Goal: Information Seeking & Learning: Learn about a topic

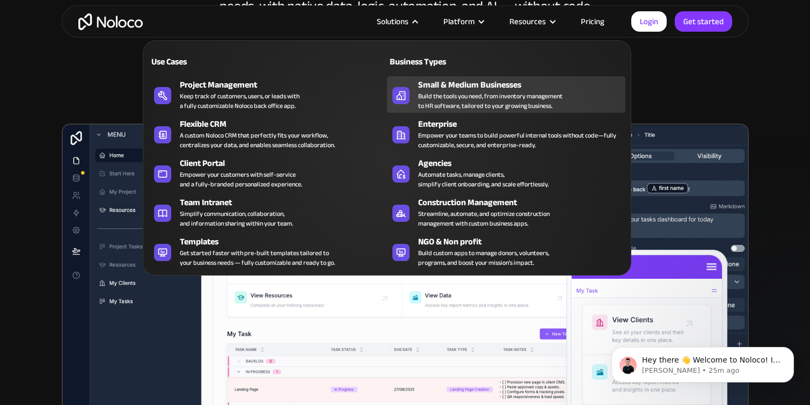
scroll to position [227, 0]
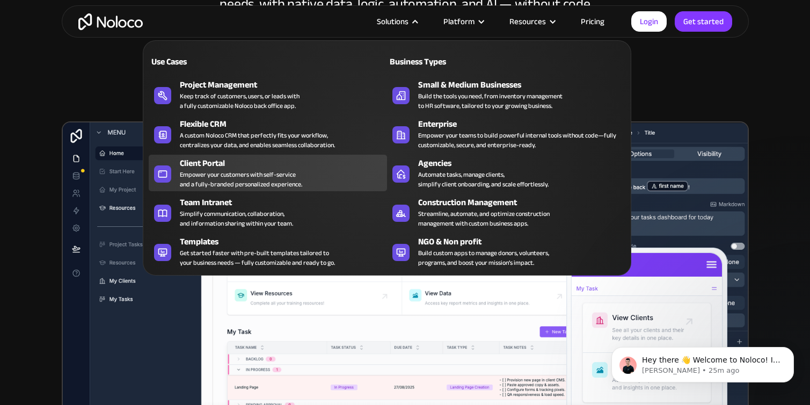
click at [263, 166] on div "Client Portal" at bounding box center [286, 163] width 212 height 13
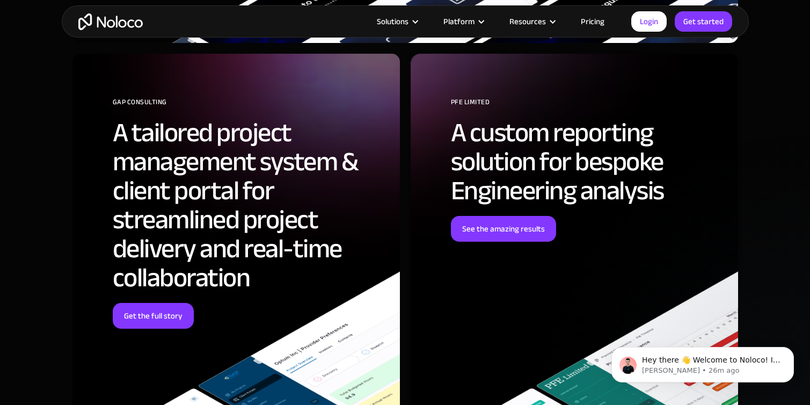
scroll to position [3543, 0]
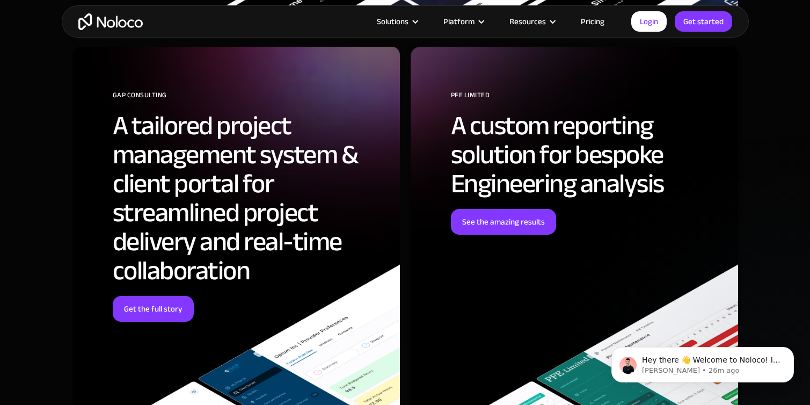
click at [602, 19] on link "Pricing" at bounding box center [593, 21] width 50 height 14
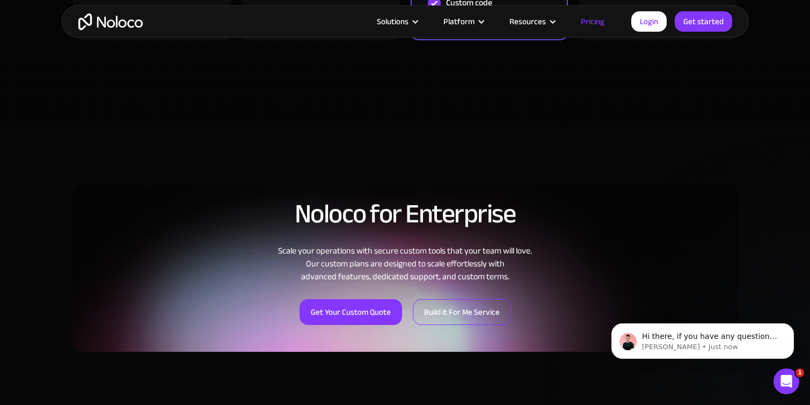
click at [455, 315] on link "Build it For Me Service" at bounding box center [462, 312] width 98 height 26
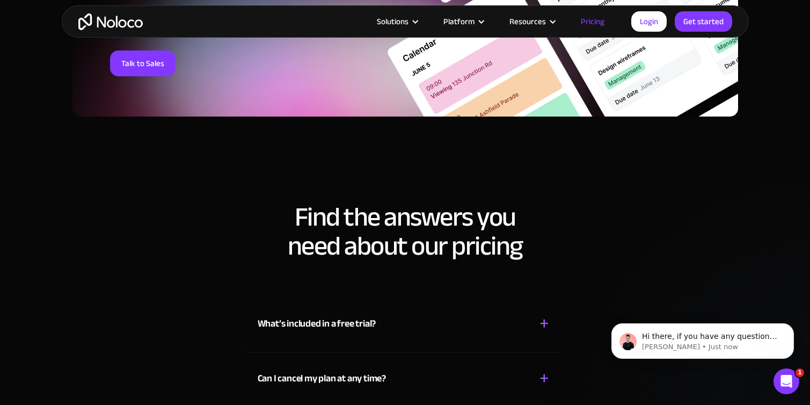
scroll to position [4525, 0]
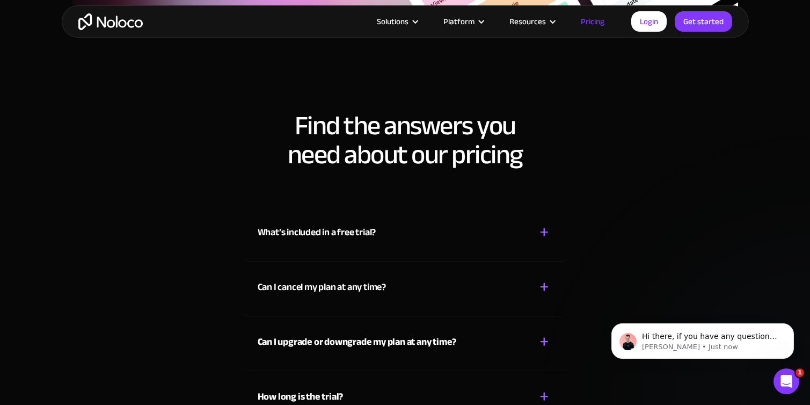
click at [471, 242] on div "What’s included in a free trial? + -" at bounding box center [405, 226] width 295 height 38
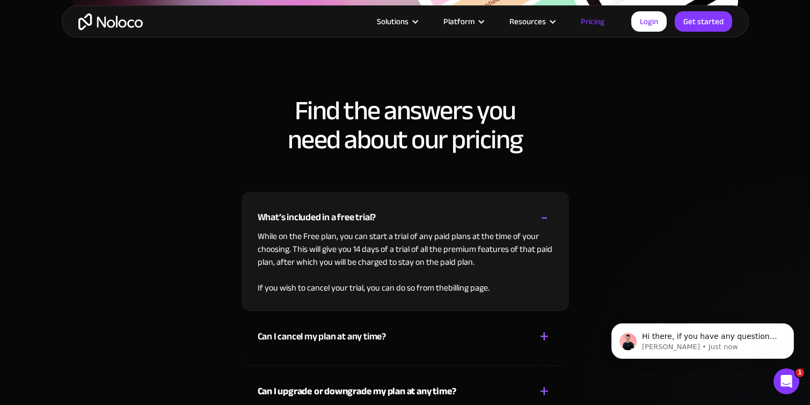
scroll to position [4547, 0]
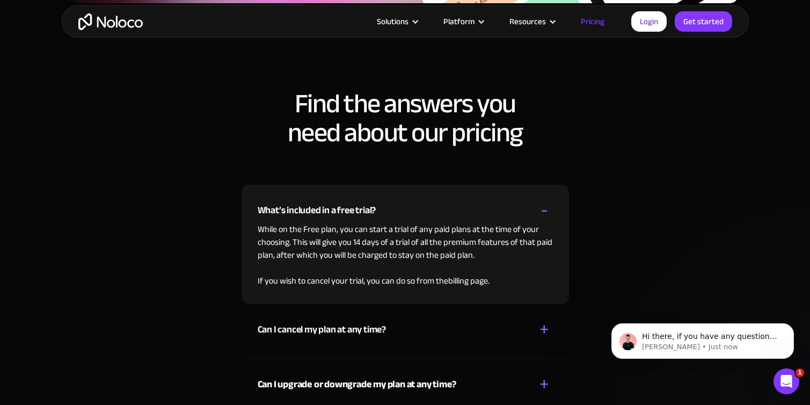
click at [472, 206] on div "What’s included in a free trial? + -" at bounding box center [405, 204] width 295 height 38
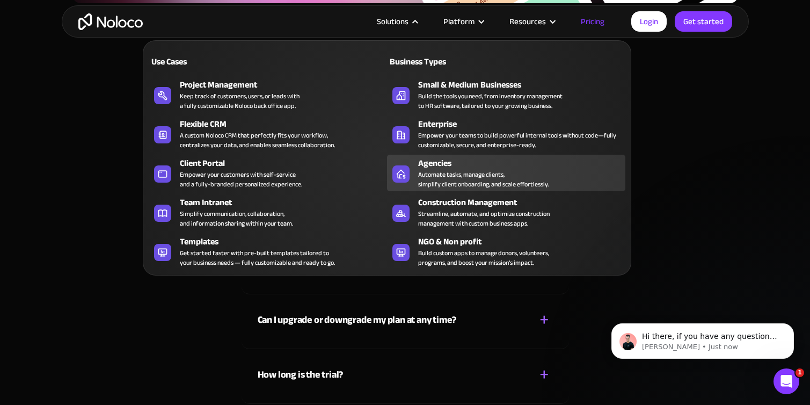
click at [465, 165] on div "Agencies" at bounding box center [524, 163] width 212 height 13
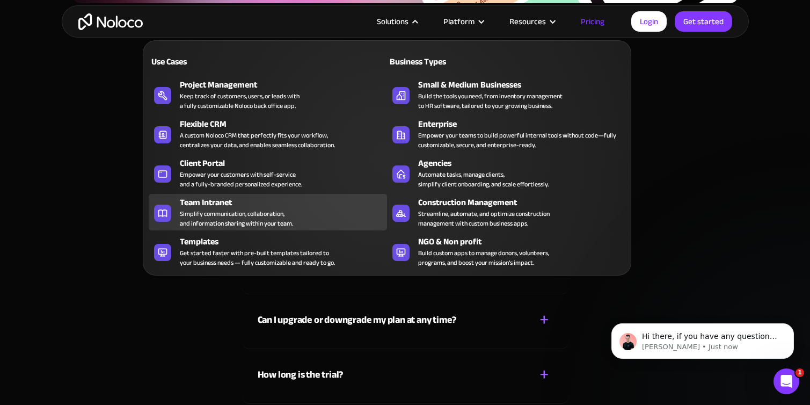
click at [321, 211] on div "Team Intranet Simplify communication, collaboration, and information sharing wi…" at bounding box center [281, 212] width 202 height 32
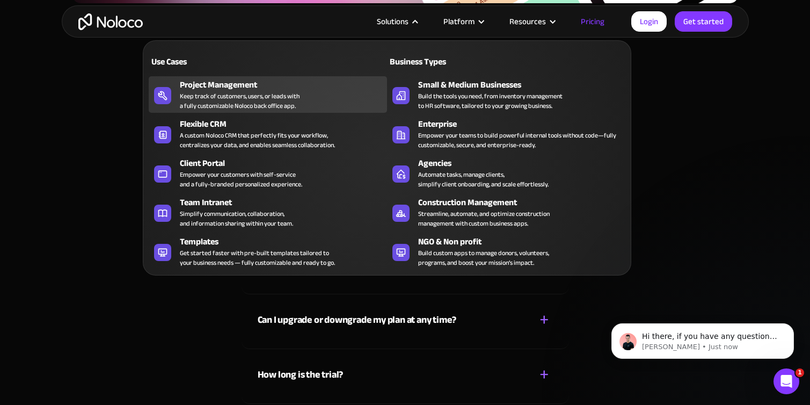
click at [259, 98] on div "Keep track of customers, users, or leads with a fully customizable Noloco back …" at bounding box center [240, 100] width 120 height 19
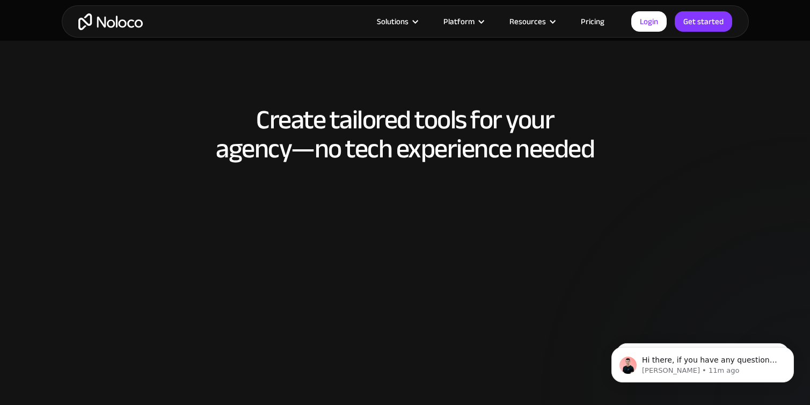
scroll to position [1325, 0]
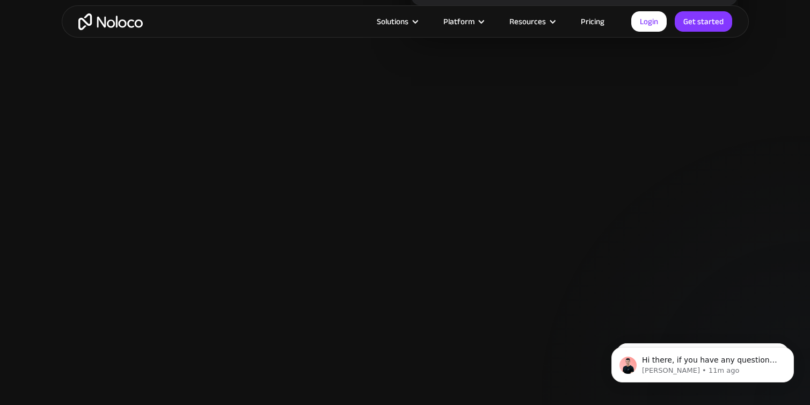
scroll to position [1218, 0]
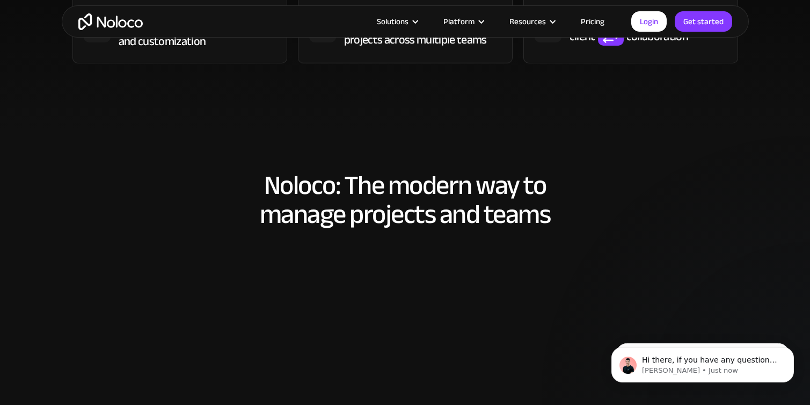
click at [125, 23] on img "home" at bounding box center [110, 21] width 64 height 17
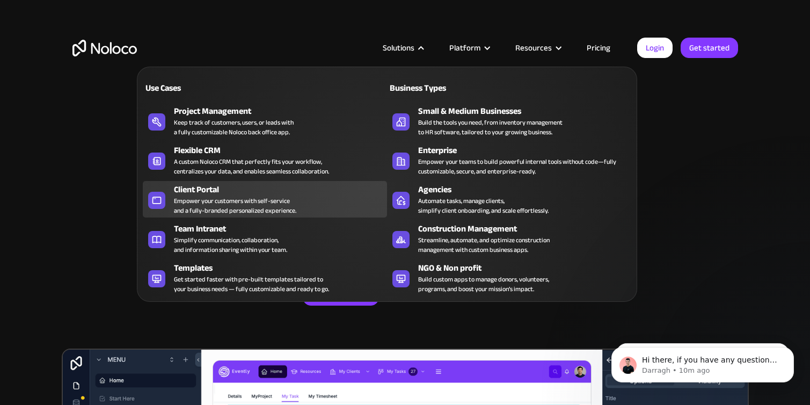
click at [221, 217] on link "Client Portal Empower your customers with self-service and a fully-branded pers…" at bounding box center [265, 199] width 244 height 37
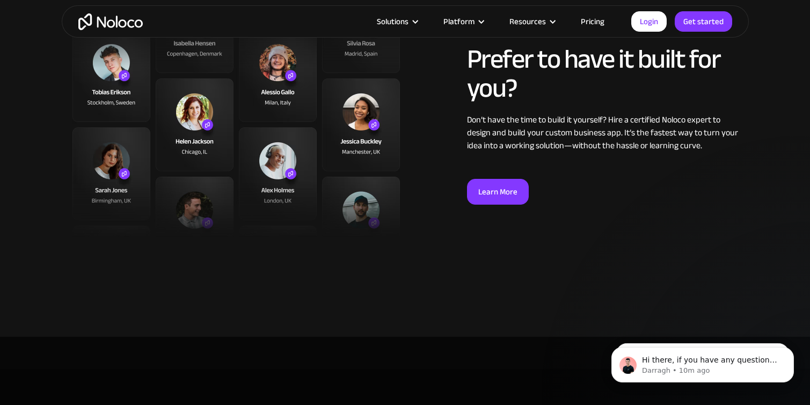
scroll to position [2736, 0]
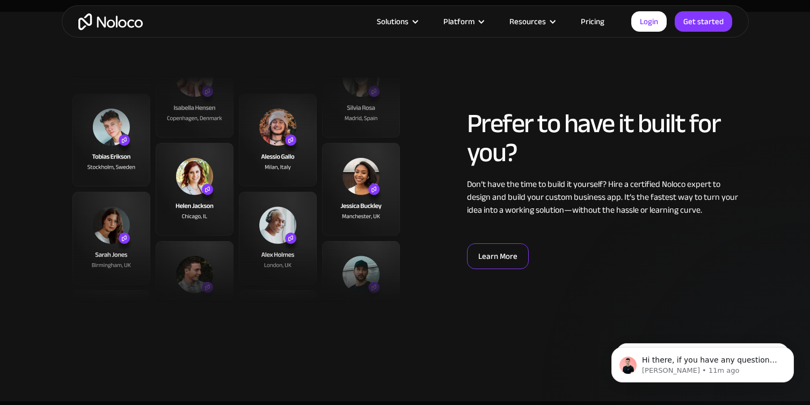
click at [493, 256] on link "Learn More" at bounding box center [498, 256] width 62 height 26
